Goal: Check status: Check status

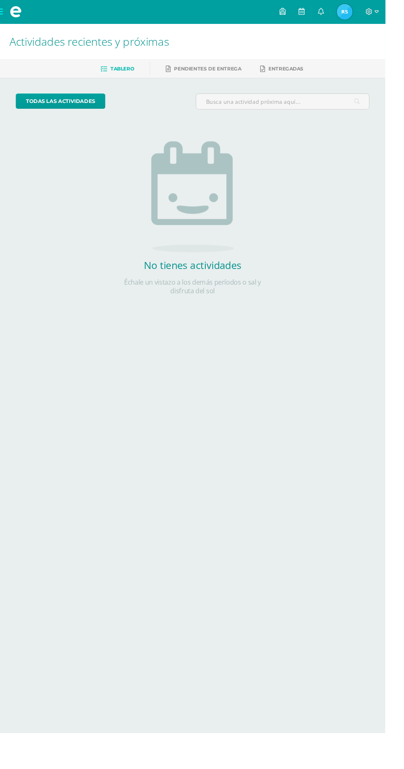
click at [376, 23] on link "Ruth Nerea Mi Perfil" at bounding box center [361, 12] width 30 height 25
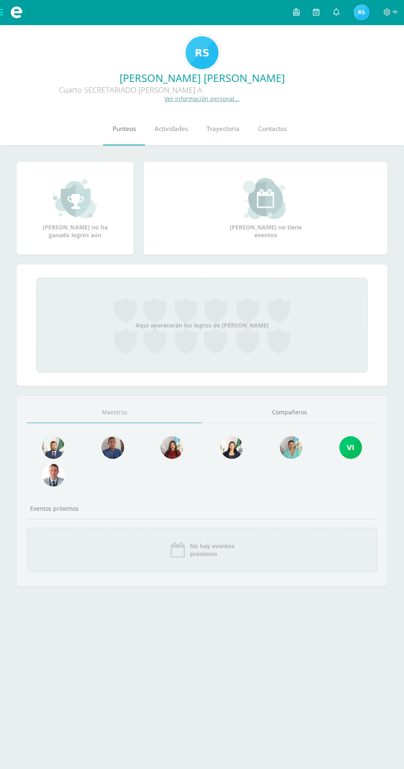
click at [121, 130] on span "Punteos" at bounding box center [123, 128] width 23 height 9
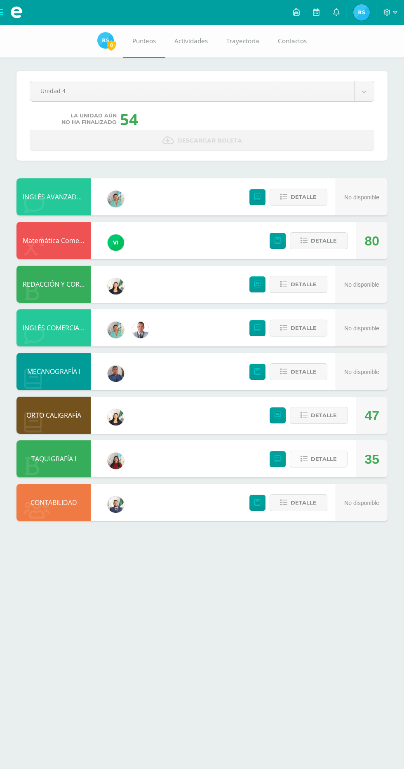
click at [318, 463] on span "Detalle" at bounding box center [324, 458] width 26 height 15
